Goal: Task Accomplishment & Management: Use online tool/utility

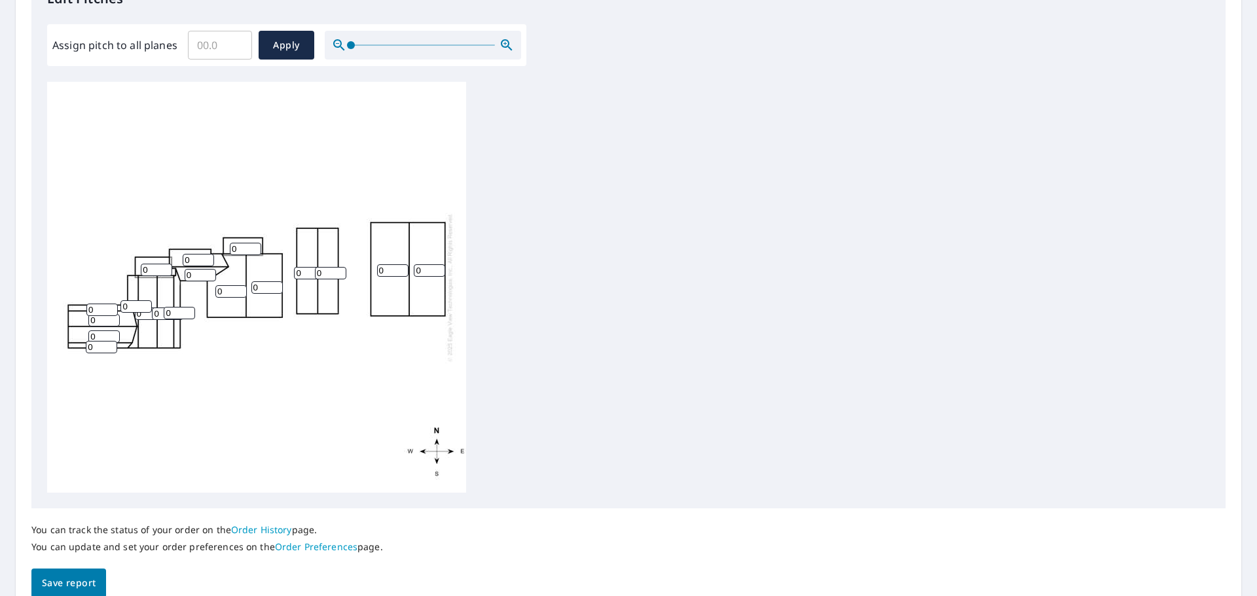
scroll to position [393, 0]
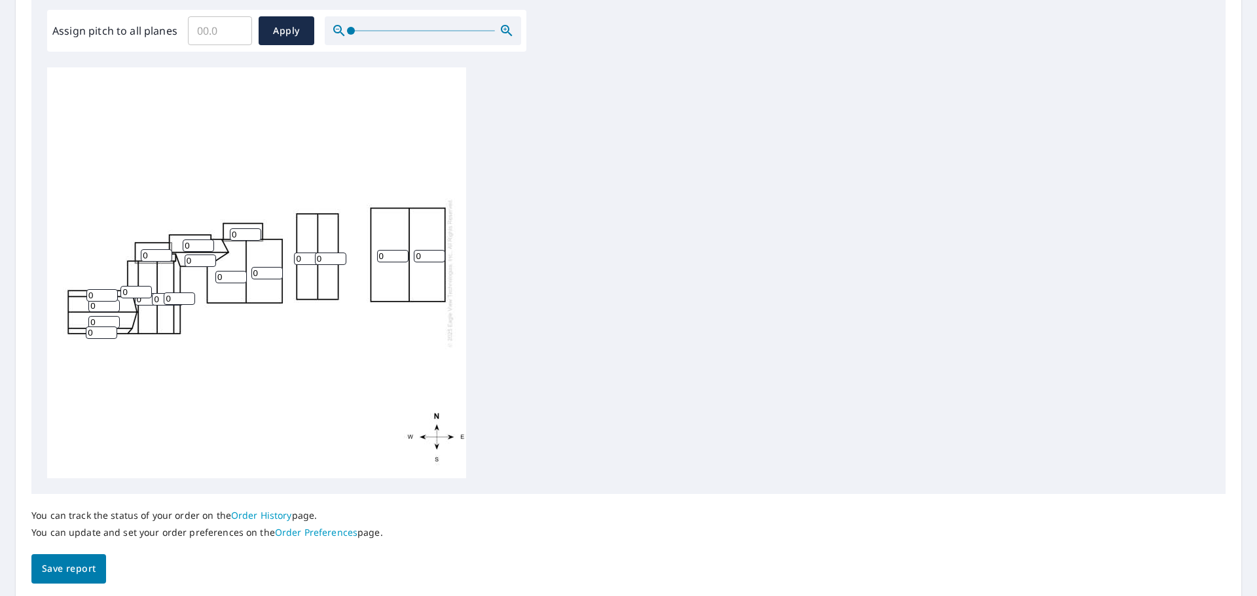
drag, startPoint x: 94, startPoint y: 296, endPoint x: 67, endPoint y: 296, distance: 26.2
click at [67, 296] on div "0 0 0 0 0 0 0 0 0 0 0 0 0 0 0 0 0 0" at bounding box center [256, 272] width 419 height 411
type input "24"
drag, startPoint x: 96, startPoint y: 331, endPoint x: 85, endPoint y: 331, distance: 10.5
click at [85, 331] on div "0 0 0 0 0 0 0 0 0 0 0 0 0 0 0 0 24 0" at bounding box center [256, 272] width 419 height 411
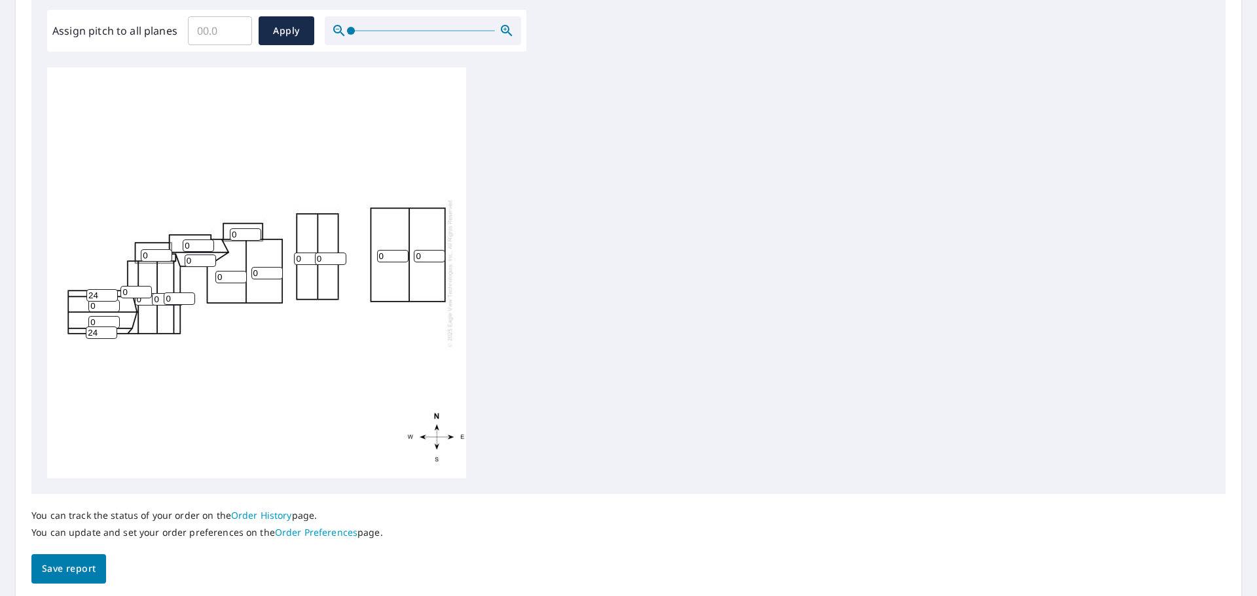
type input "24"
drag, startPoint x: 103, startPoint y: 317, endPoint x: 91, endPoint y: 319, distance: 12.7
click at [91, 319] on input "0" at bounding box center [103, 322] width 31 height 12
type input "6"
drag, startPoint x: 98, startPoint y: 306, endPoint x: 86, endPoint y: 306, distance: 11.1
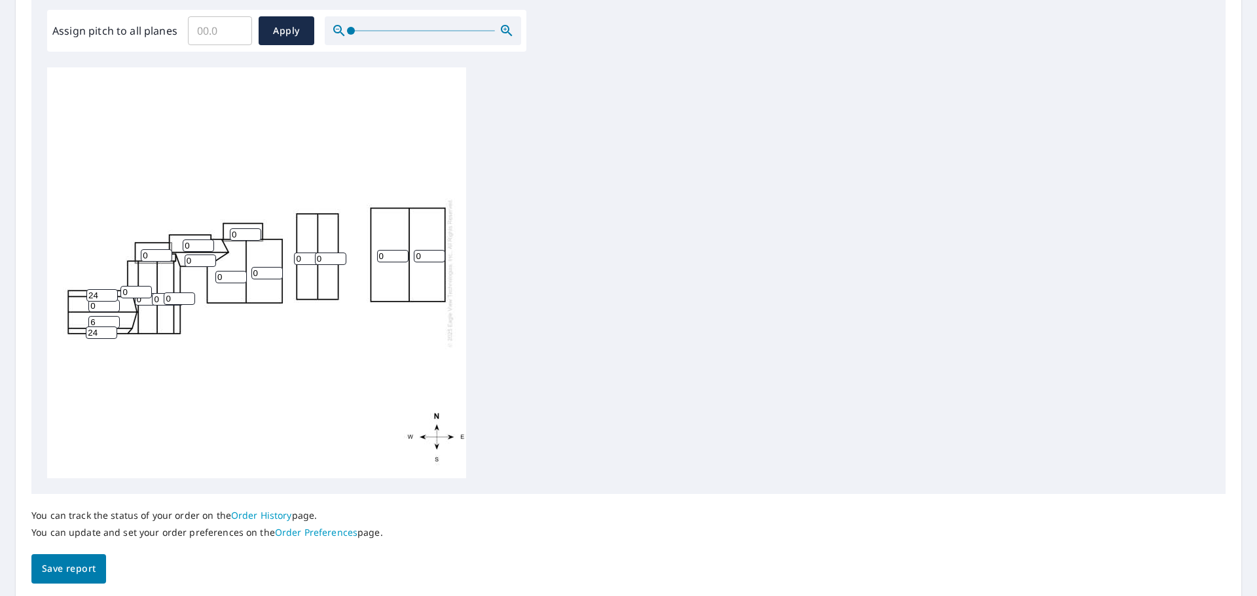
click at [86, 306] on div "0 0 0 0 0 0 0 0 6 0 0 0 0 0 0 0 24 24" at bounding box center [256, 272] width 419 height 411
type input "6"
drag, startPoint x: 424, startPoint y: 256, endPoint x: 416, endPoint y: 258, distance: 8.7
click at [414, 257] on input "0" at bounding box center [429, 256] width 31 height 12
type input "5"
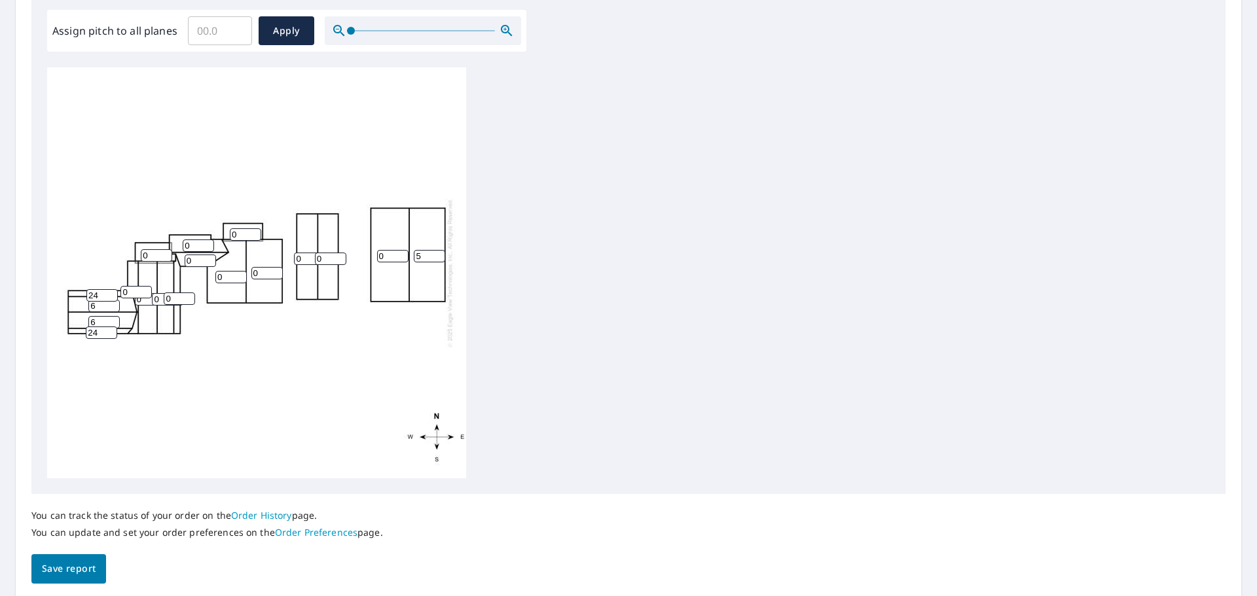
drag, startPoint x: 385, startPoint y: 257, endPoint x: 365, endPoint y: 256, distance: 20.3
click at [365, 256] on div "0 5 0 0 0 0 0 0 6 6 0 0 0 0 0 0 24 24" at bounding box center [256, 272] width 419 height 411
type input "5"
click at [319, 257] on input "0" at bounding box center [330, 259] width 31 height 12
type input "5"
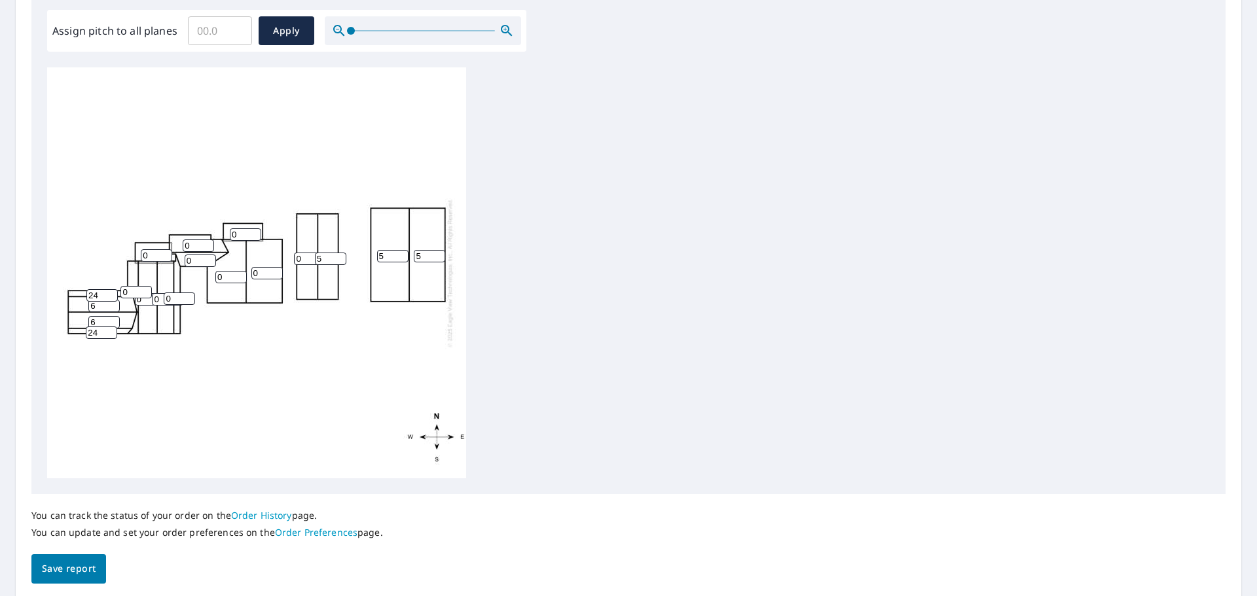
drag, startPoint x: 304, startPoint y: 255, endPoint x: 296, endPoint y: 255, distance: 7.9
click at [296, 255] on input "0" at bounding box center [309, 259] width 31 height 12
type input "5"
click at [253, 274] on input "0" at bounding box center [266, 273] width 31 height 12
type input "6"
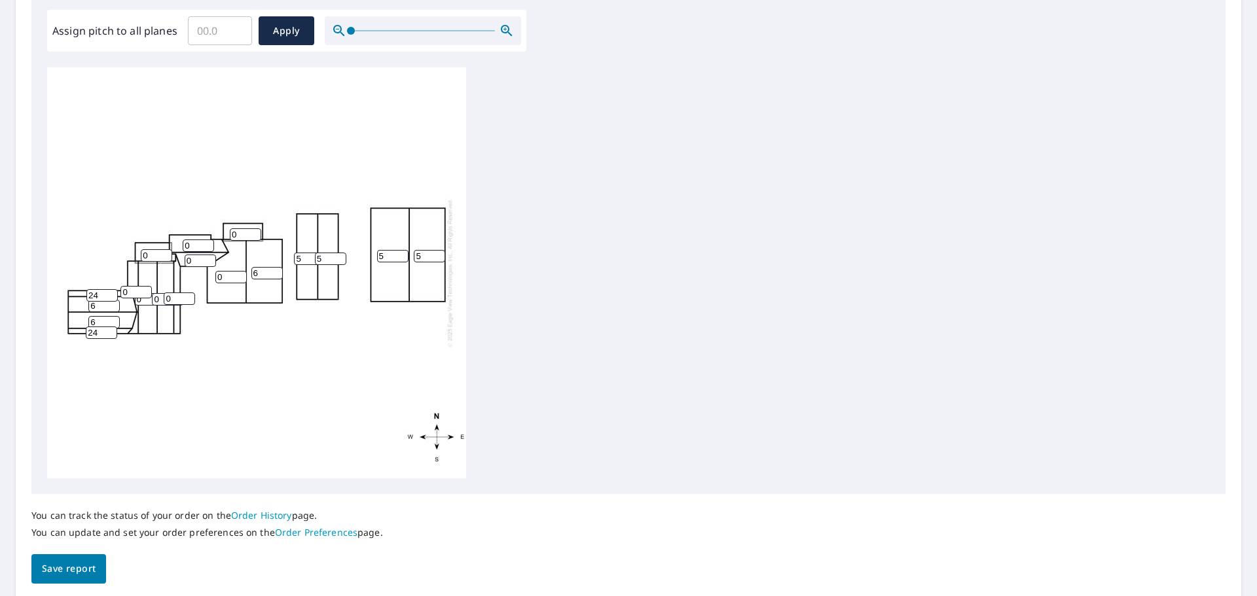
drag, startPoint x: 225, startPoint y: 276, endPoint x: 216, endPoint y: 276, distance: 8.5
click at [216, 276] on input "0" at bounding box center [230, 277] width 31 height 12
type input "6"
click at [121, 294] on input "0" at bounding box center [135, 292] width 31 height 12
type input "24"
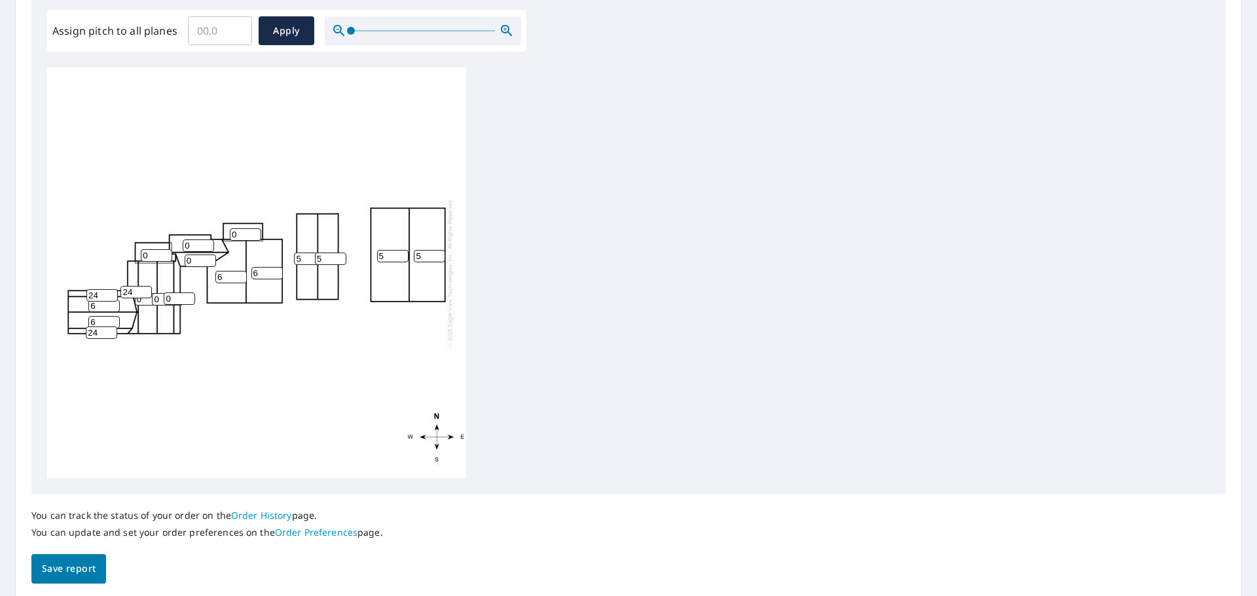
drag, startPoint x: 170, startPoint y: 297, endPoint x: 162, endPoint y: 299, distance: 8.7
click at [162, 299] on div "5 5 6 6 5 5 0 0 6 6 0 0 0 0 24 0 24 24" at bounding box center [256, 272] width 419 height 411
type input "24"
drag, startPoint x: 143, startPoint y: 300, endPoint x: 136, endPoint y: 302, distance: 8.1
click at [136, 302] on input "0" at bounding box center [150, 299] width 31 height 12
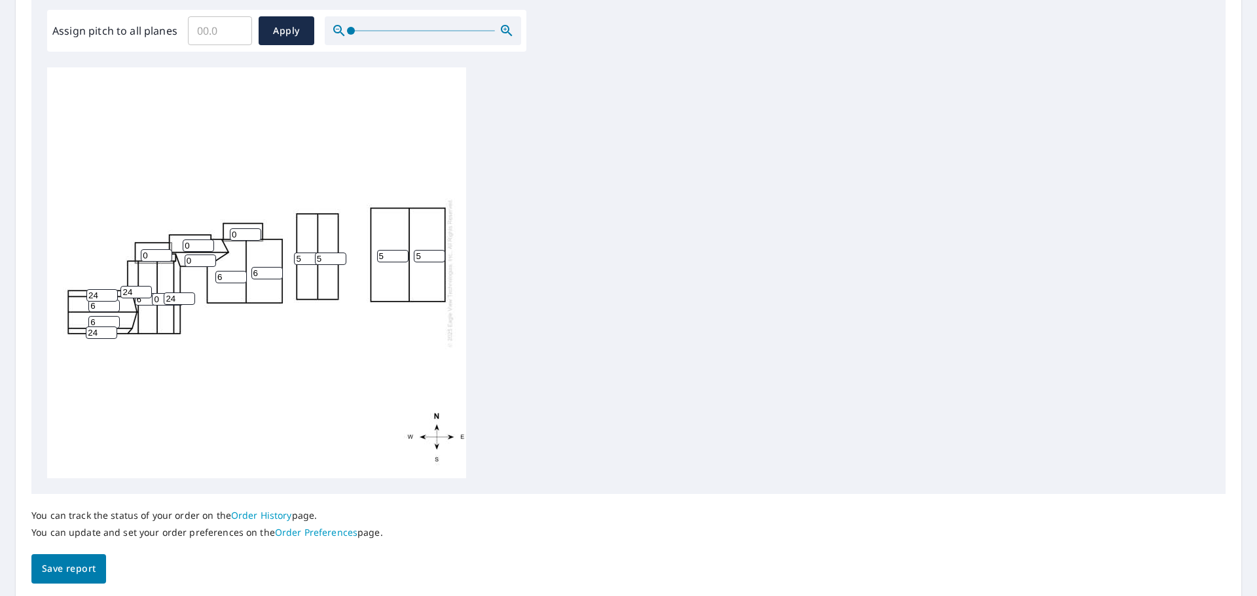
type input "6"
drag, startPoint x: 161, startPoint y: 298, endPoint x: 154, endPoint y: 300, distance: 6.8
click at [154, 300] on input "0" at bounding box center [167, 299] width 31 height 12
type input "6"
drag, startPoint x: 192, startPoint y: 263, endPoint x: 179, endPoint y: 263, distance: 13.7
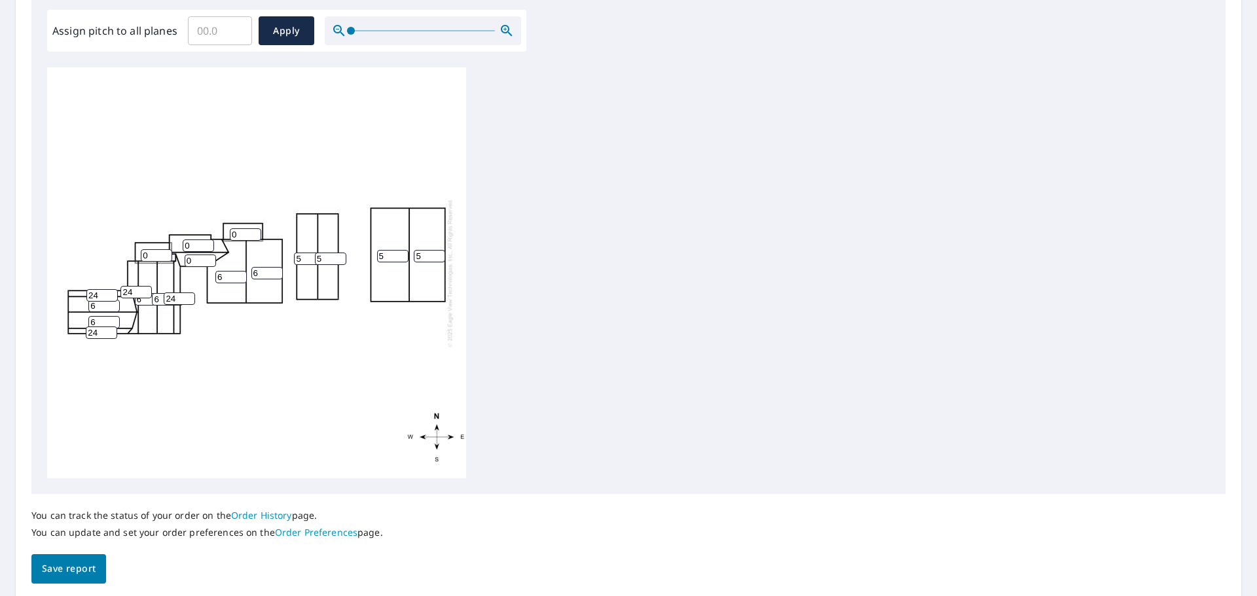
click at [179, 263] on div "5 5 6 6 5 5 6 6 6 6 0 0 0 0 24 24 24 24" at bounding box center [256, 272] width 419 height 411
type input "6"
drag, startPoint x: 238, startPoint y: 231, endPoint x: 227, endPoint y: 233, distance: 11.3
click at [227, 233] on div "5 5 6 6 5 5 6 6 6 6 0 0 0 6 24 24 24 24" at bounding box center [256, 272] width 419 height 411
type input "6"
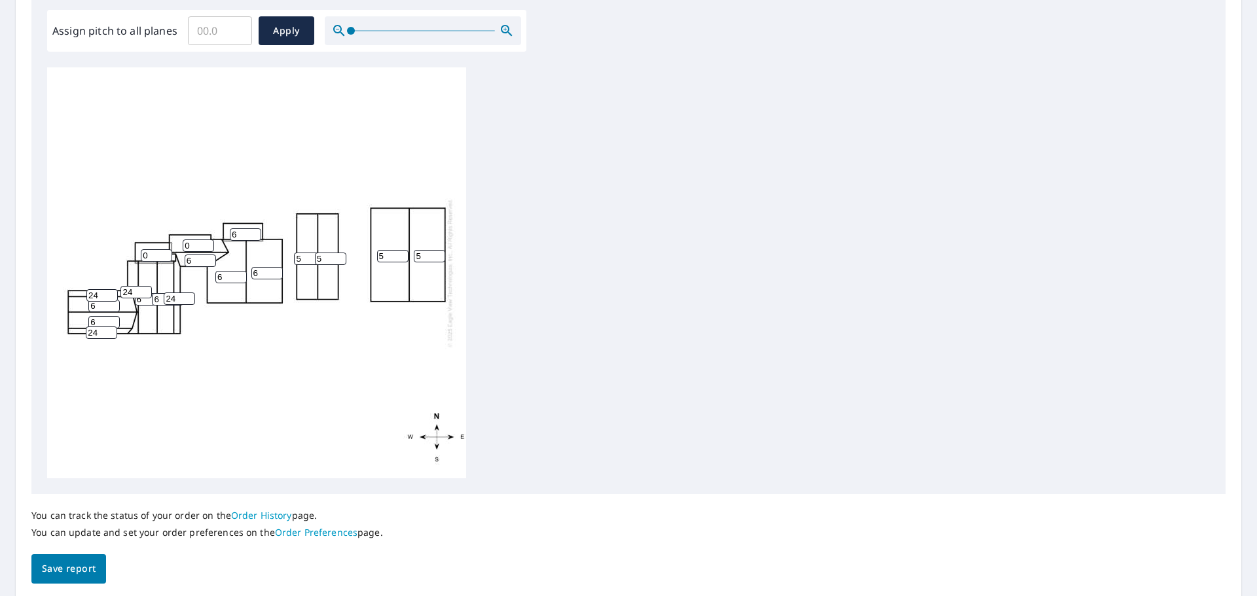
drag, startPoint x: 192, startPoint y: 242, endPoint x: 179, endPoint y: 242, distance: 13.1
click at [179, 242] on div "5 5 6 6 5 5 6 6 6 6 0 0 6 6 24 24 24 24" at bounding box center [256, 272] width 419 height 411
type input "5"
drag, startPoint x: 237, startPoint y: 231, endPoint x: 227, endPoint y: 233, distance: 10.0
click at [227, 233] on div "5 5 6 6 5 5 6 6 6 6 5 0 6 6 24 24 24 24" at bounding box center [256, 272] width 419 height 411
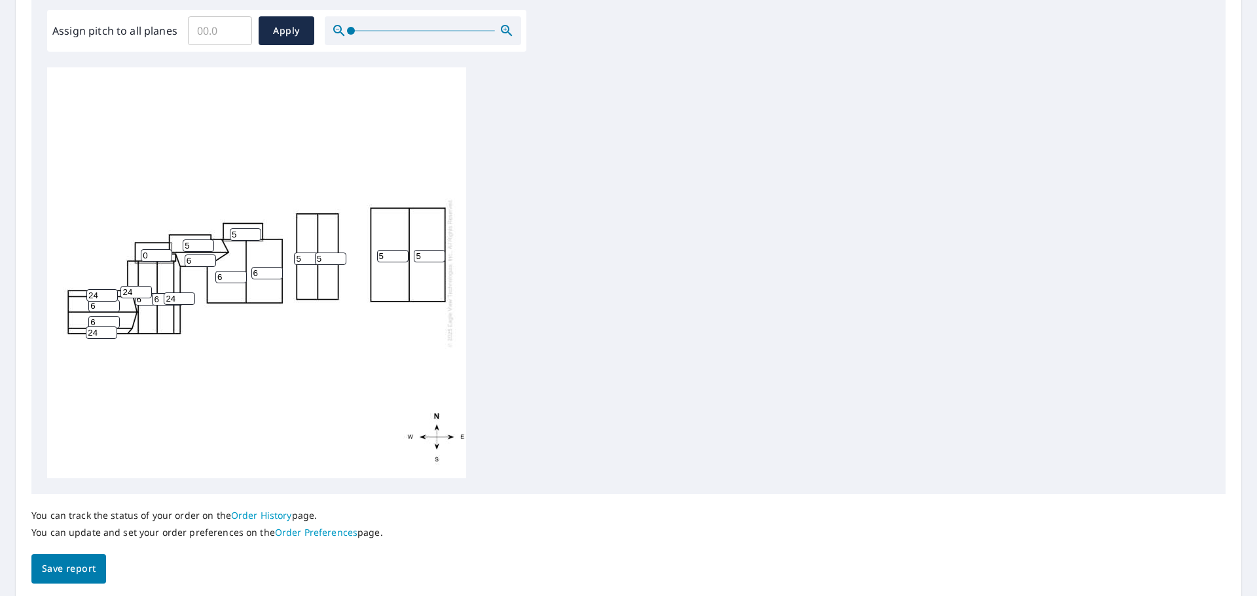
type input "5"
drag, startPoint x: 151, startPoint y: 255, endPoint x: 139, endPoint y: 255, distance: 11.1
click at [139, 255] on div "5 5 6 6 5 5 6 6 6 6 5 0 5 6 24 24 24 24" at bounding box center [256, 272] width 419 height 411
type input "5"
click at [67, 571] on span "Save report" at bounding box center [69, 569] width 54 height 16
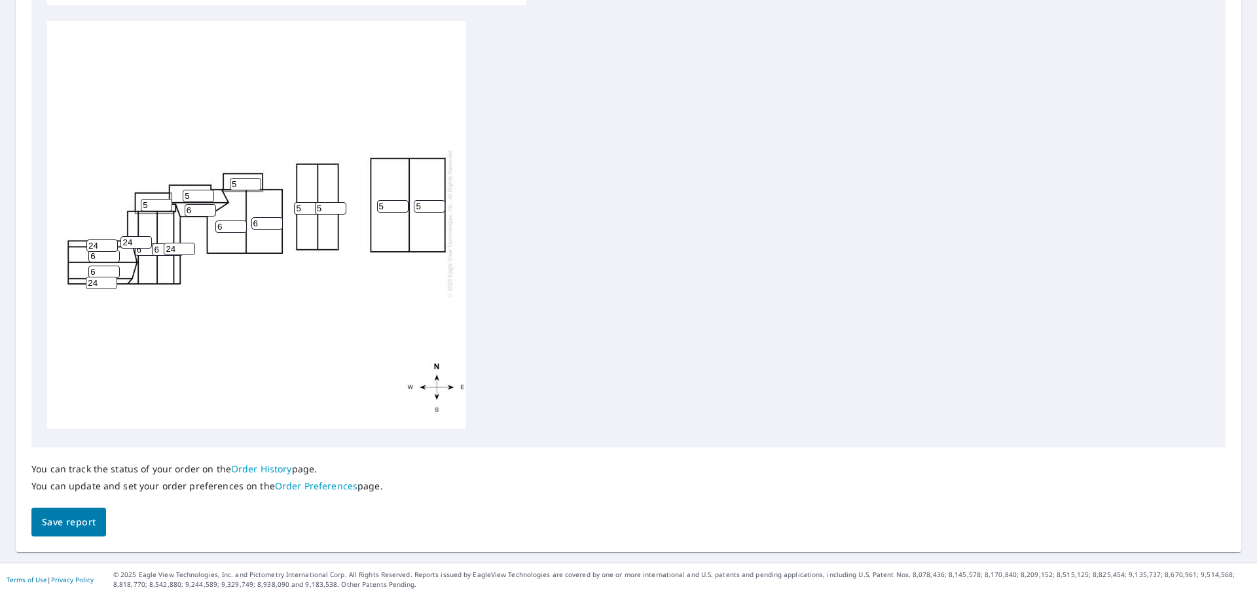
scroll to position [0, 0]
click at [62, 524] on span "Save report" at bounding box center [69, 523] width 54 height 16
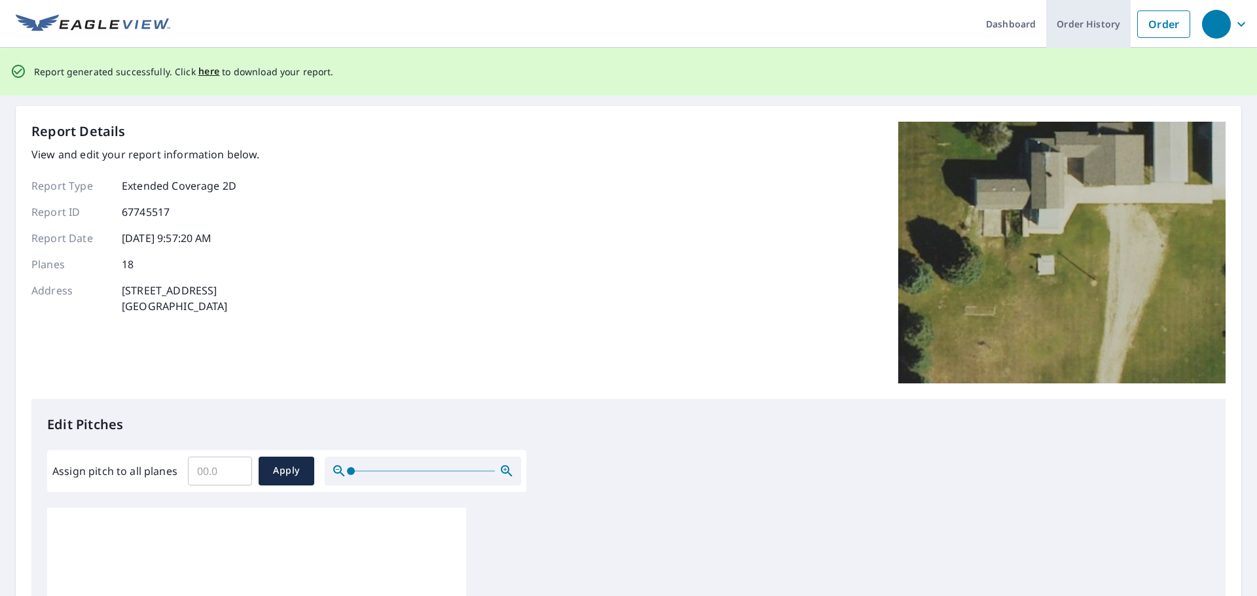
click at [1080, 20] on link "Order History" at bounding box center [1088, 24] width 84 height 48
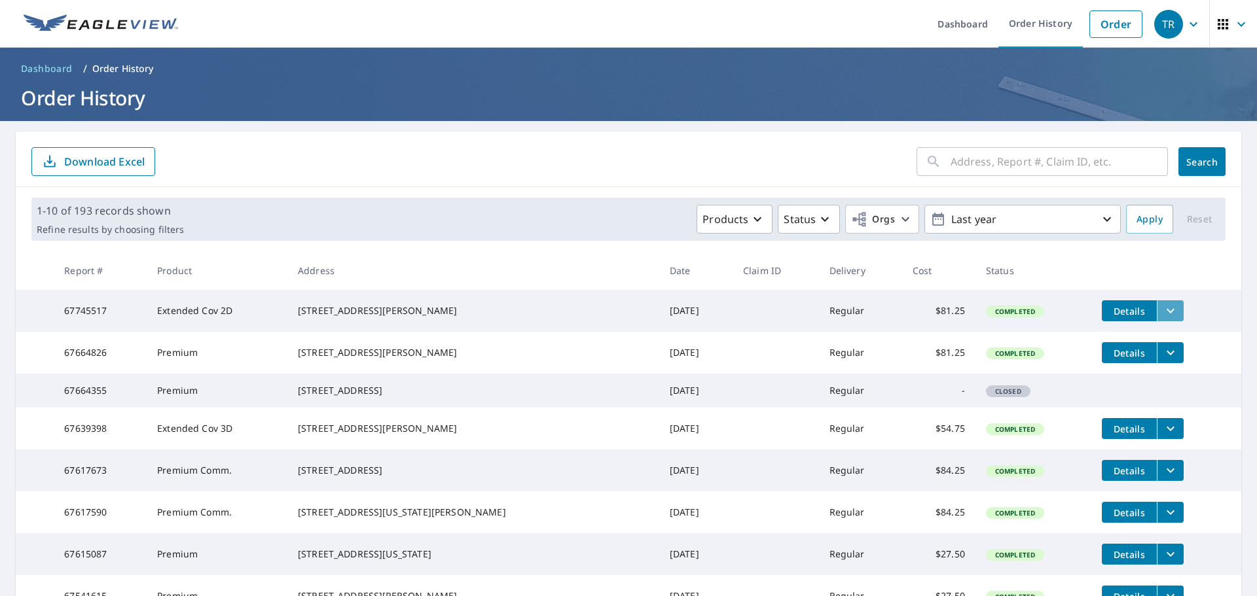
click at [1163, 308] on icon "filesDropdownBtn-67745517" at bounding box center [1171, 311] width 16 height 16
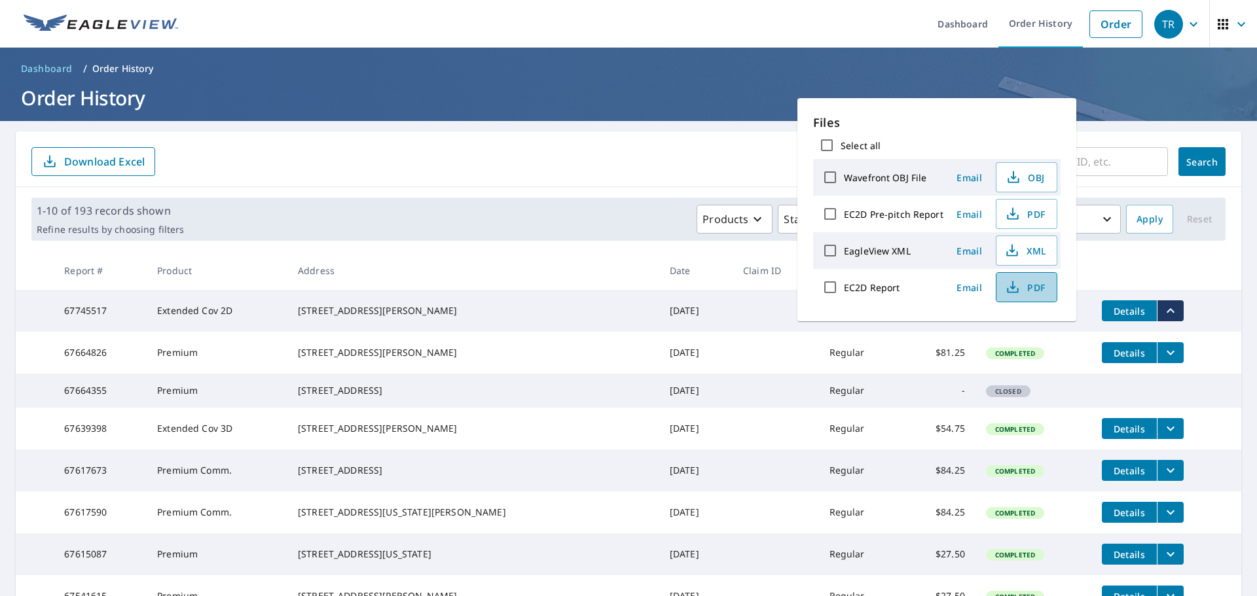
click at [1013, 287] on icon "button" at bounding box center [1013, 285] width 6 height 9
